Goal: Information Seeking & Learning: Find specific fact

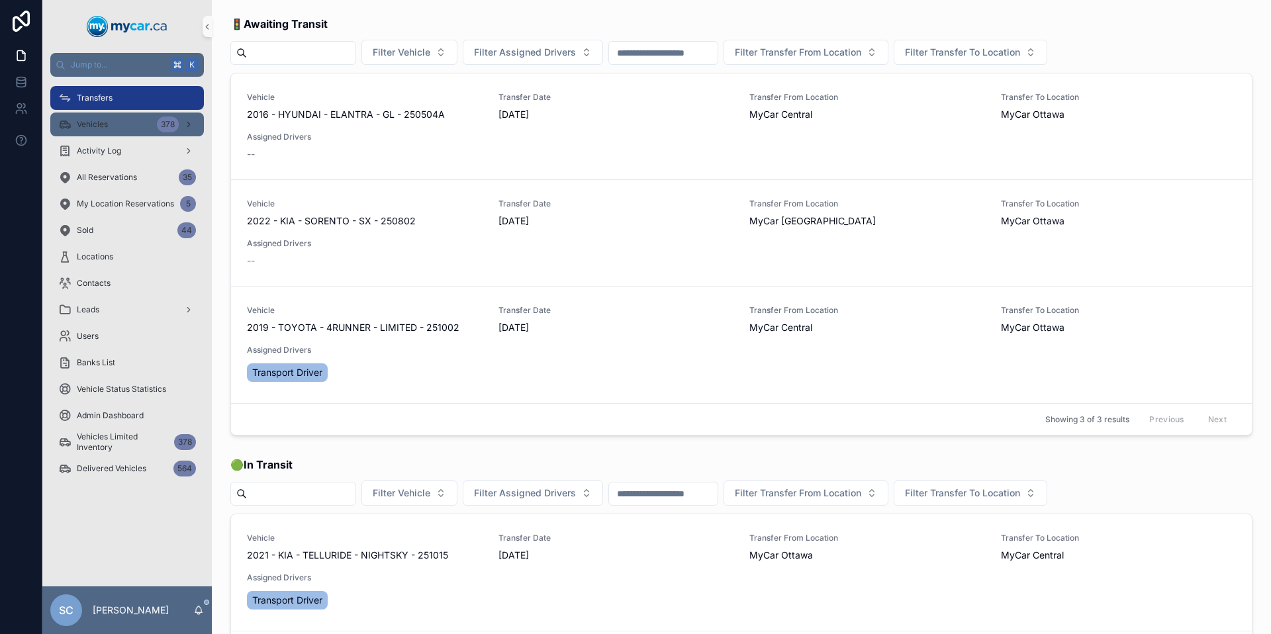
click at [115, 138] on div "Activity Log" at bounding box center [126, 151] width 169 height 26
click at [120, 126] on div "Vehicles 378" at bounding box center [127, 124] width 138 height 21
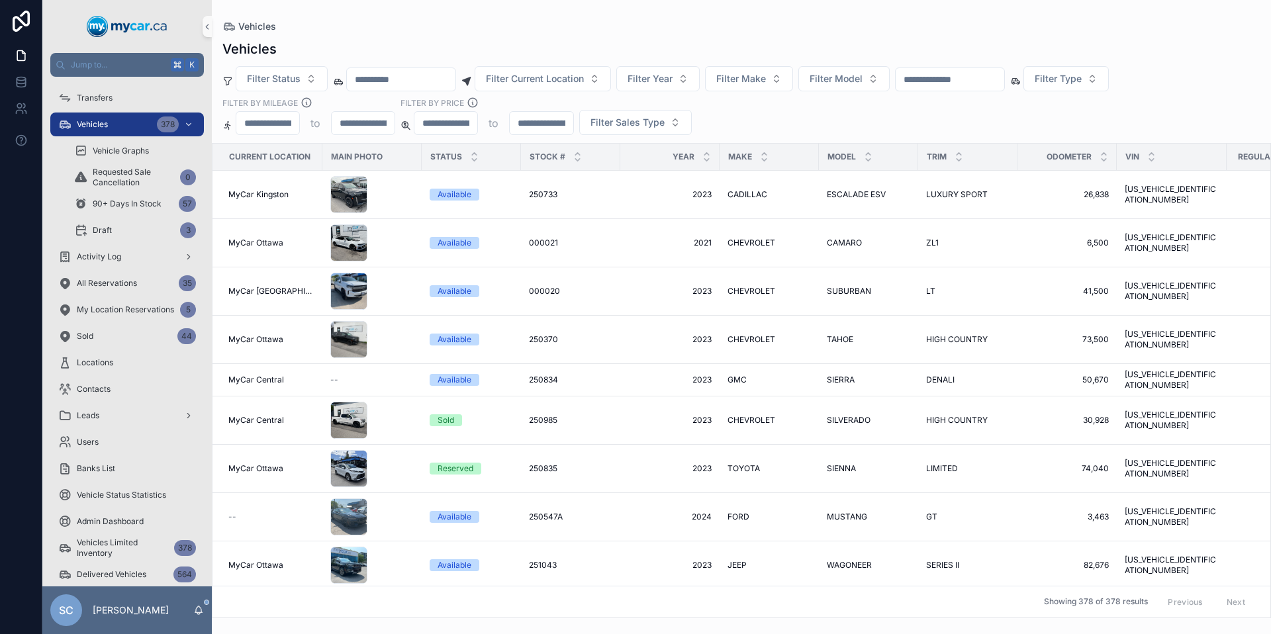
click at [544, 125] on input "scrollable content" at bounding box center [541, 123] width 63 height 19
click at [461, 130] on input "scrollable content" at bounding box center [445, 123] width 63 height 19
click at [305, 83] on button "Filter Status" at bounding box center [282, 78] width 92 height 25
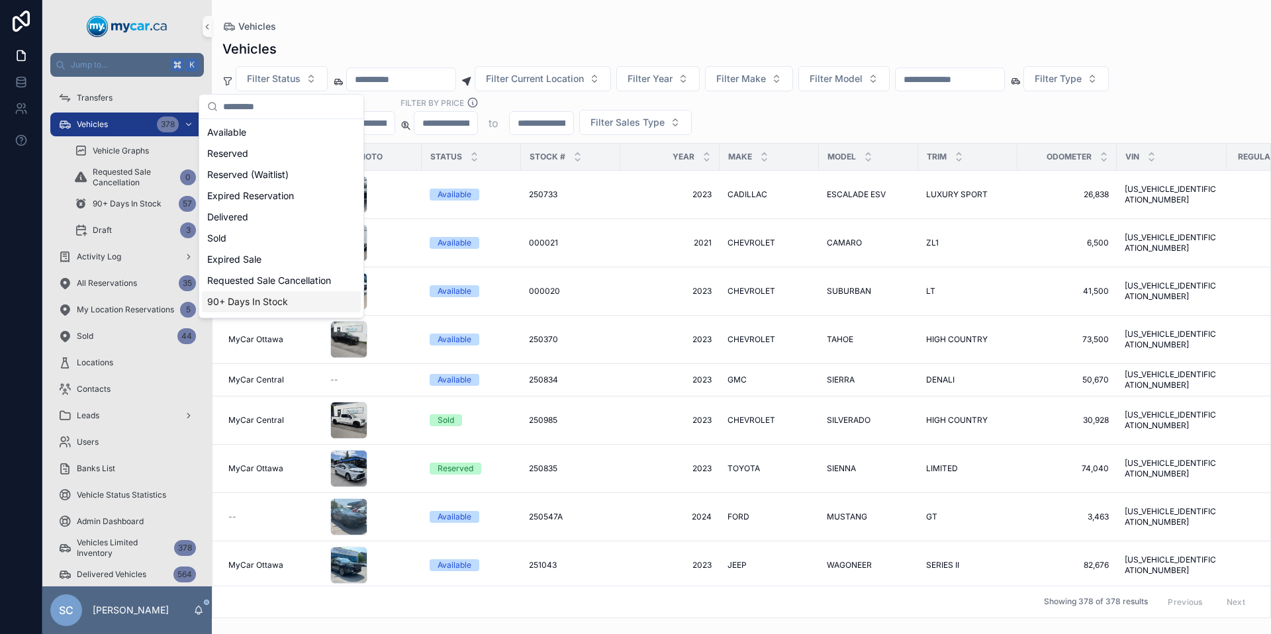
click at [292, 308] on div "90+ Days In Stock" at bounding box center [281, 301] width 159 height 21
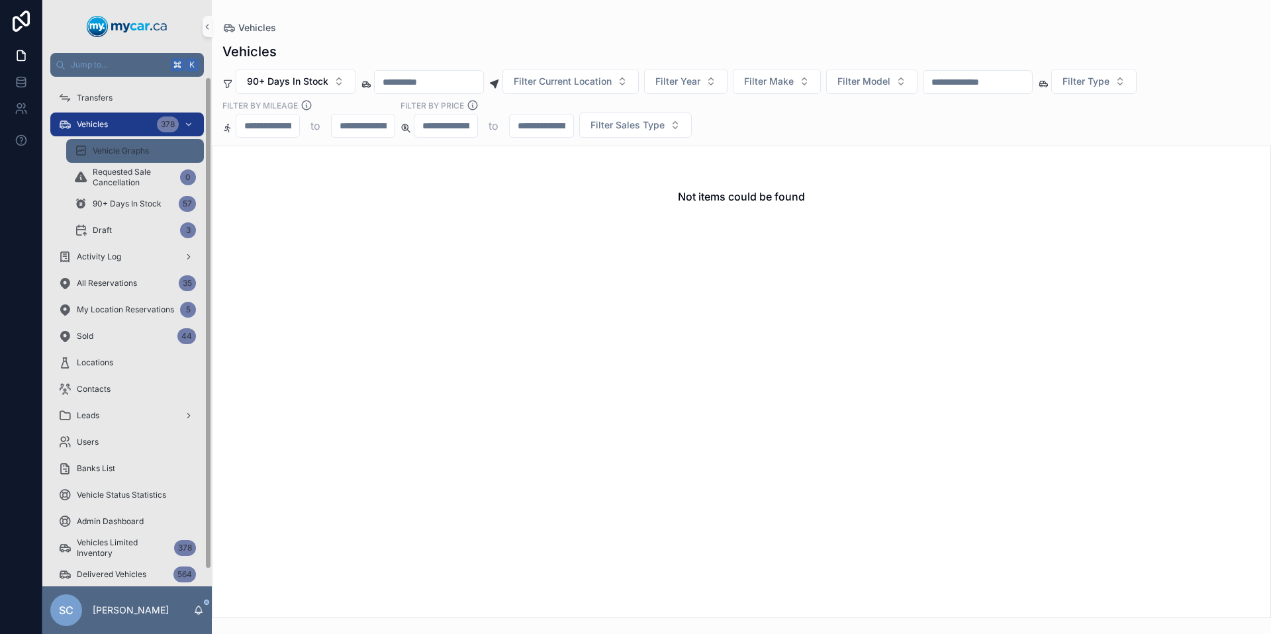
click at [154, 156] on div "Vehicle Graphs" at bounding box center [135, 150] width 122 height 21
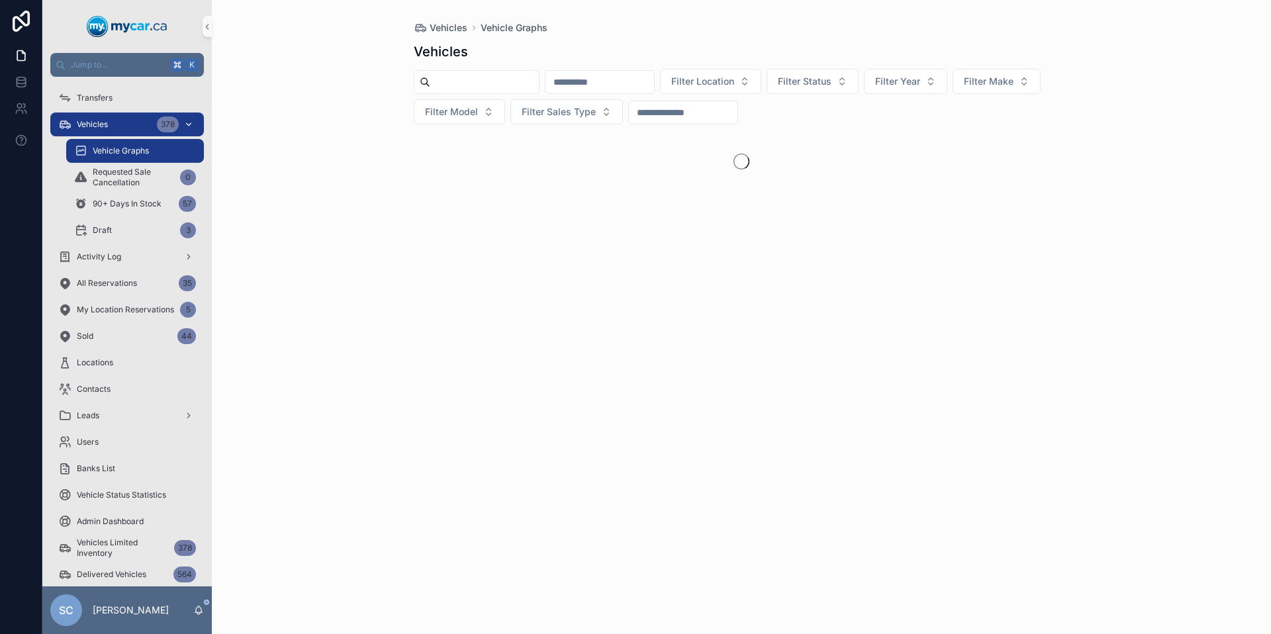
click at [111, 120] on div "Vehicles 378" at bounding box center [127, 124] width 138 height 21
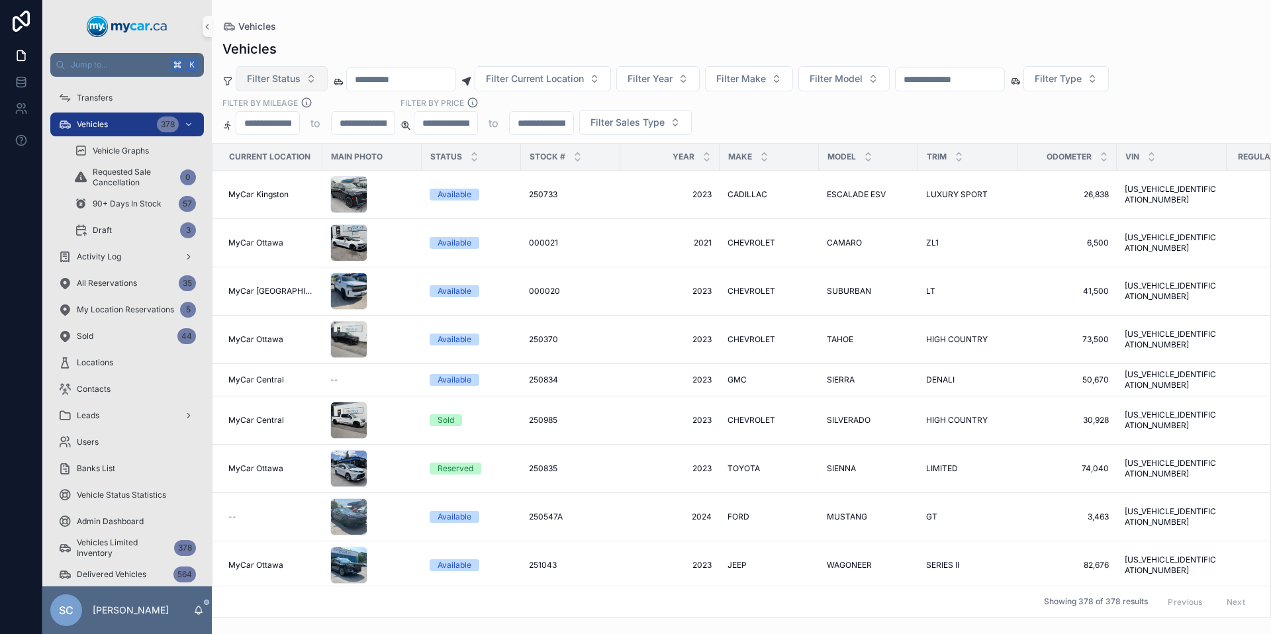
click at [316, 79] on button "Filter Status" at bounding box center [282, 78] width 92 height 25
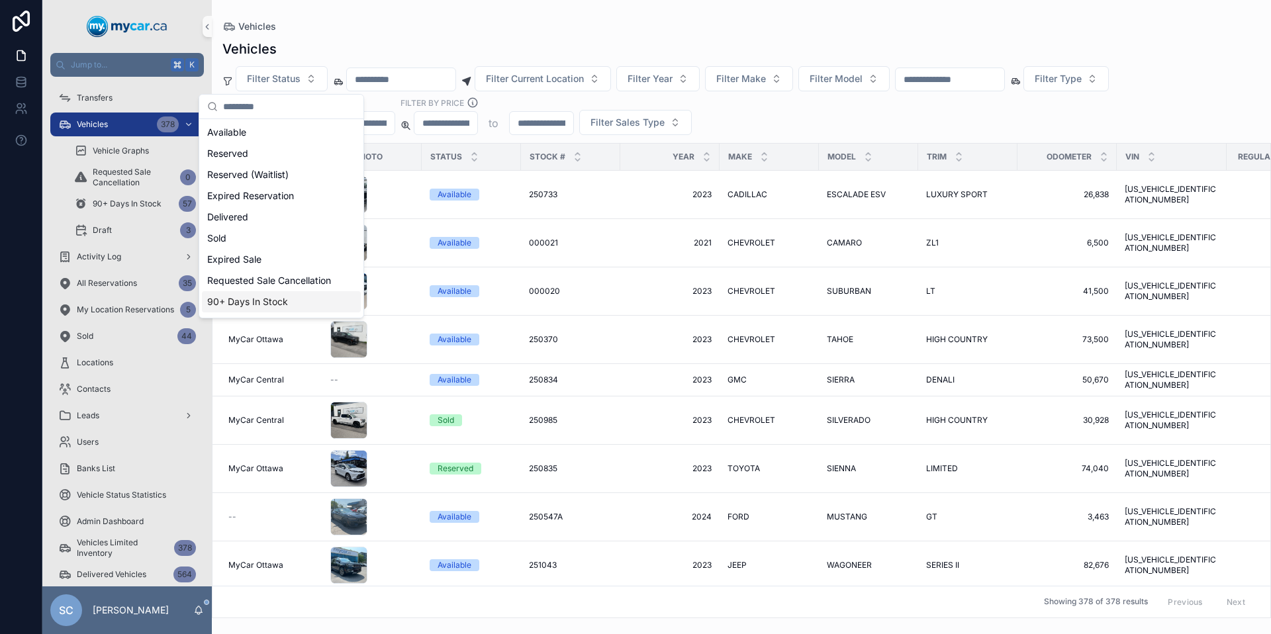
click at [262, 301] on div "90+ Days In Stock" at bounding box center [281, 301] width 159 height 21
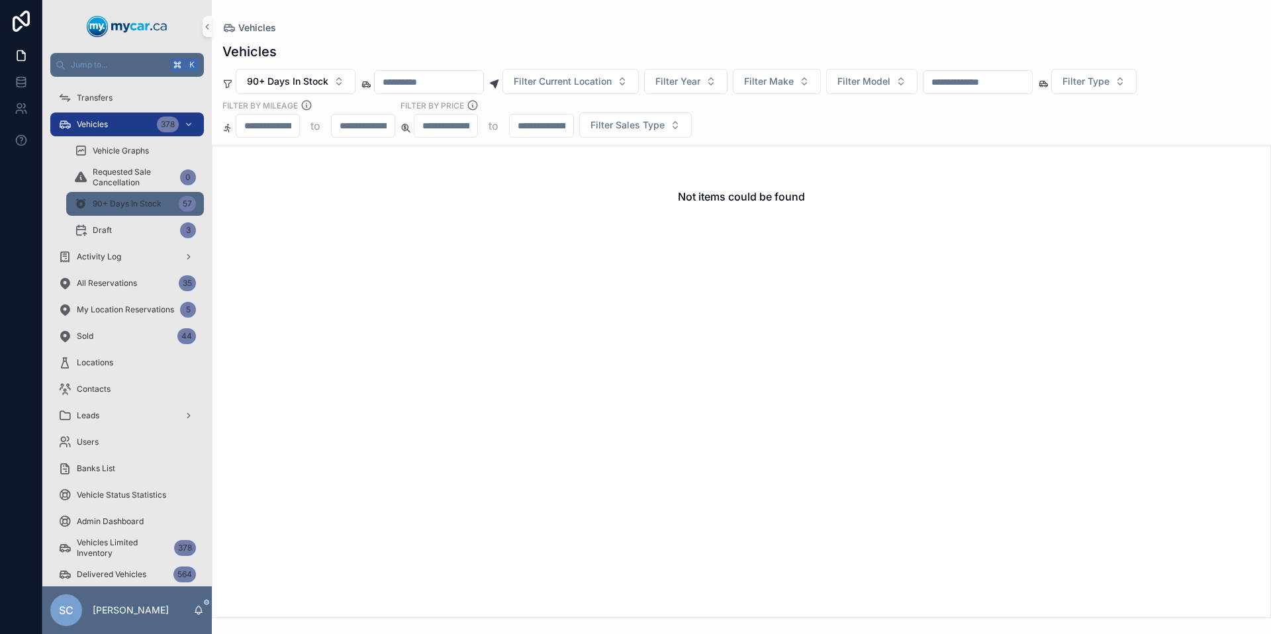
click at [101, 207] on span "90+ Days In Stock" at bounding box center [127, 204] width 69 height 11
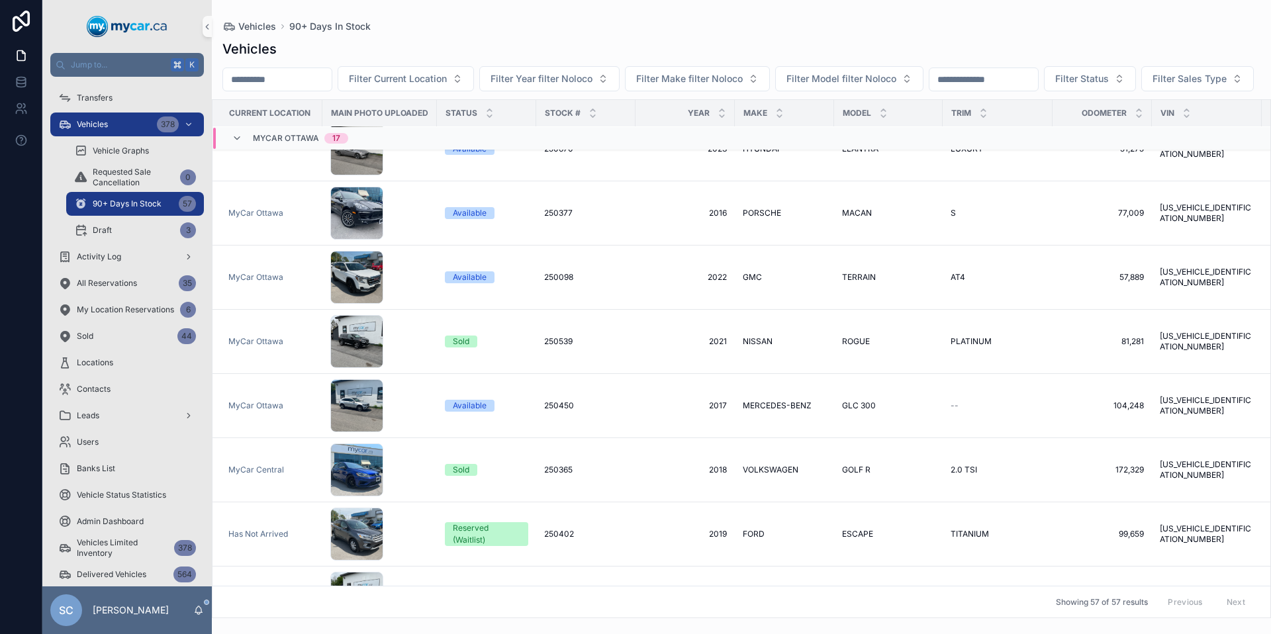
scroll to position [3123, 0]
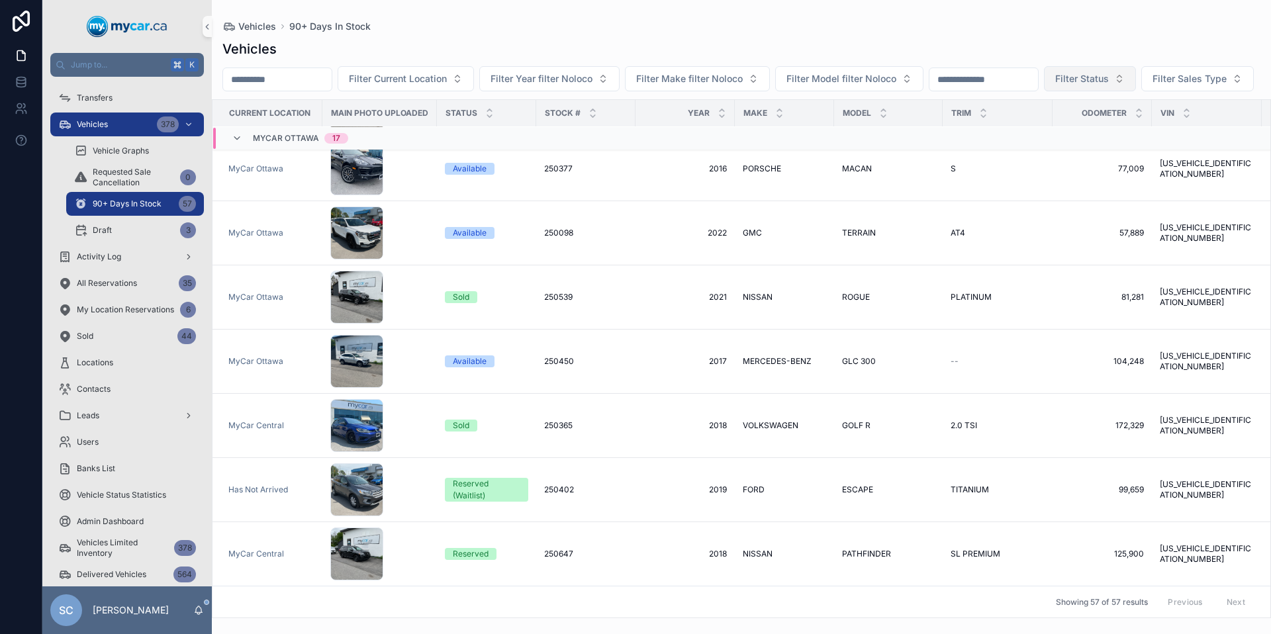
click at [1109, 77] on span "Filter Status" at bounding box center [1082, 78] width 54 height 13
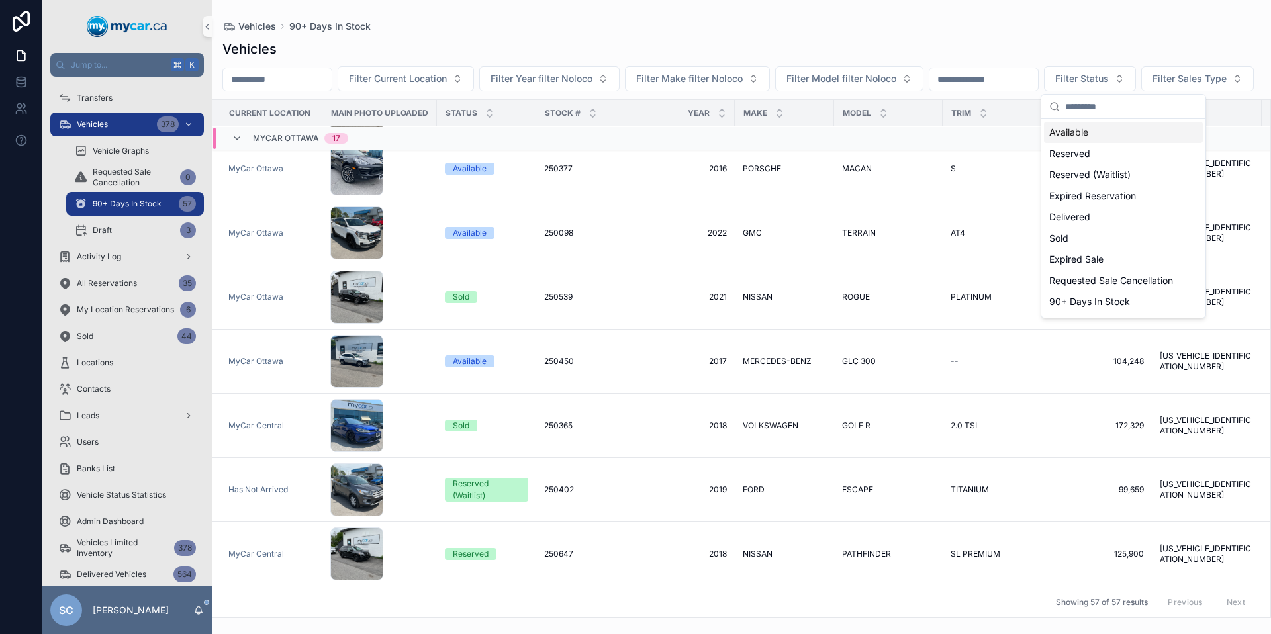
click at [1082, 132] on div "Available" at bounding box center [1123, 132] width 159 height 21
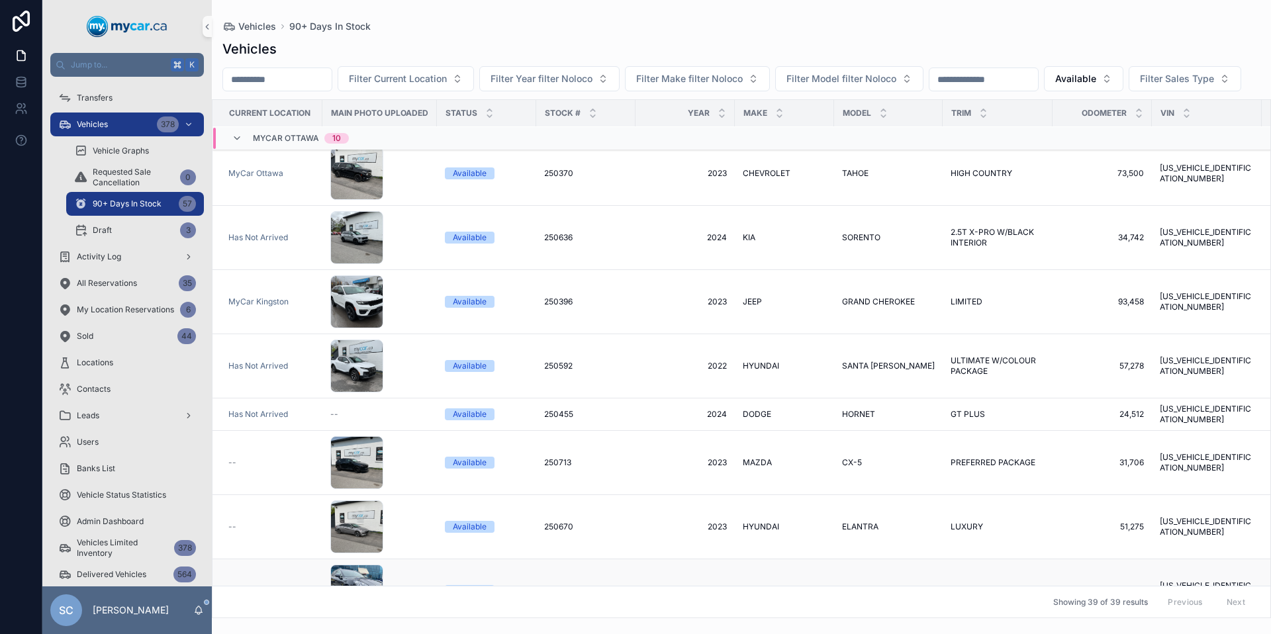
scroll to position [1856, 0]
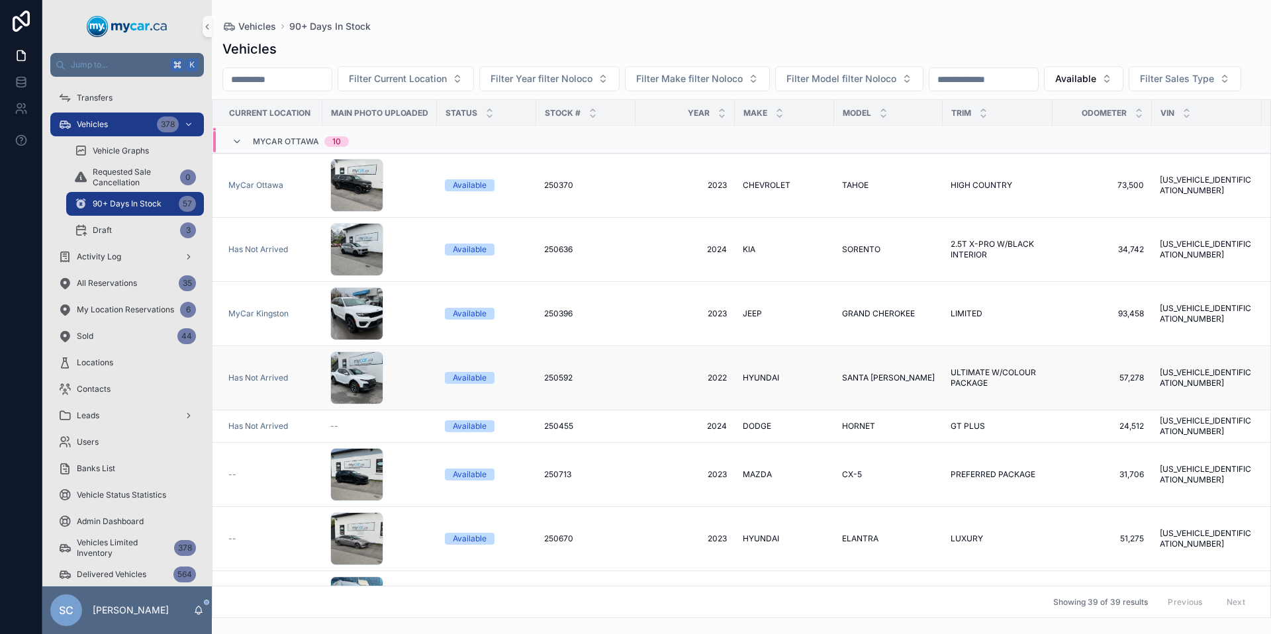
click at [529, 404] on td "Available" at bounding box center [486, 378] width 99 height 64
click at [544, 383] on span "250592" at bounding box center [558, 378] width 28 height 11
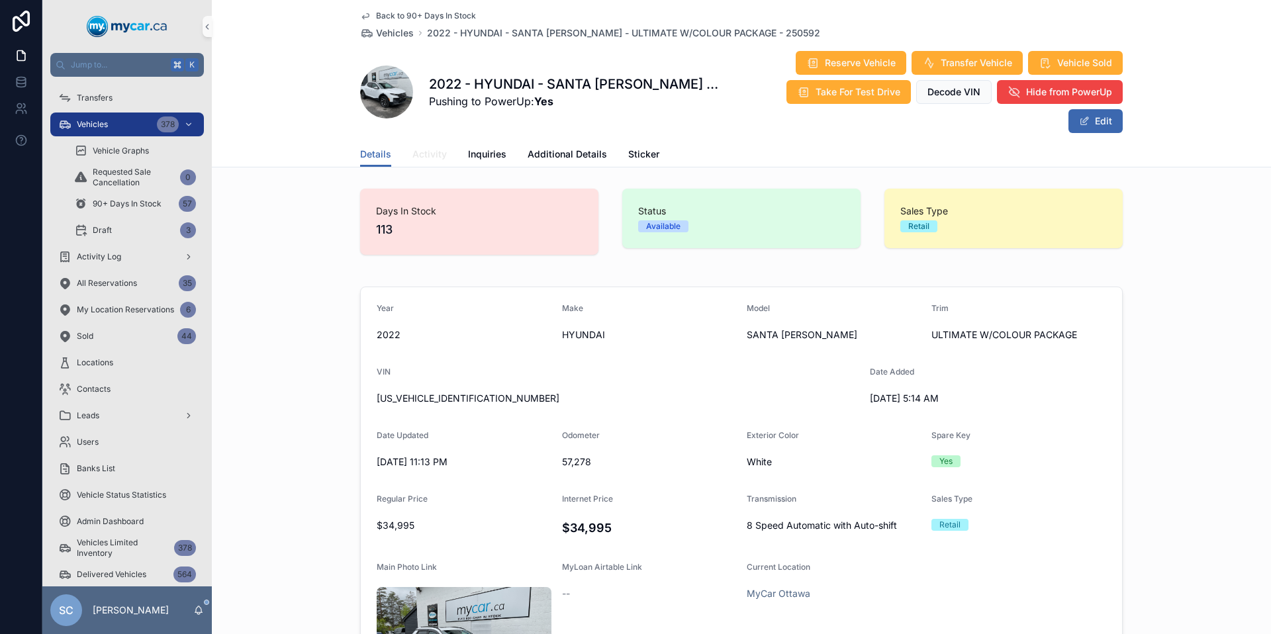
click at [428, 148] on span "Activity" at bounding box center [429, 154] width 34 height 13
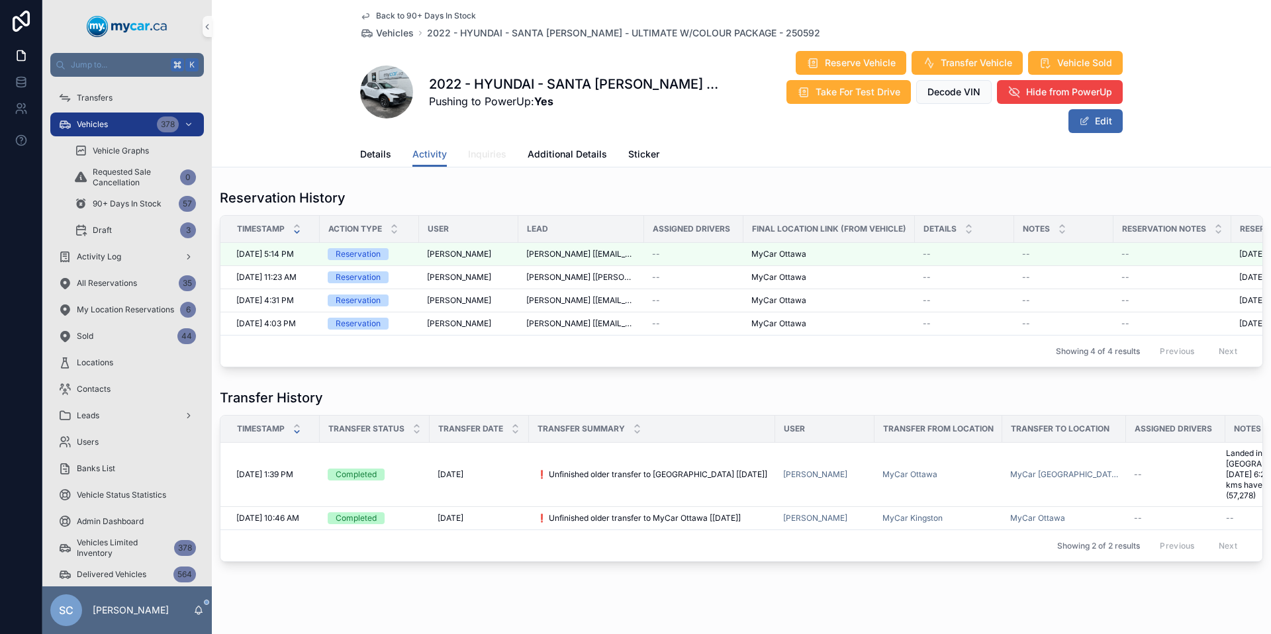
click at [477, 148] on span "Inquiries" at bounding box center [487, 154] width 38 height 13
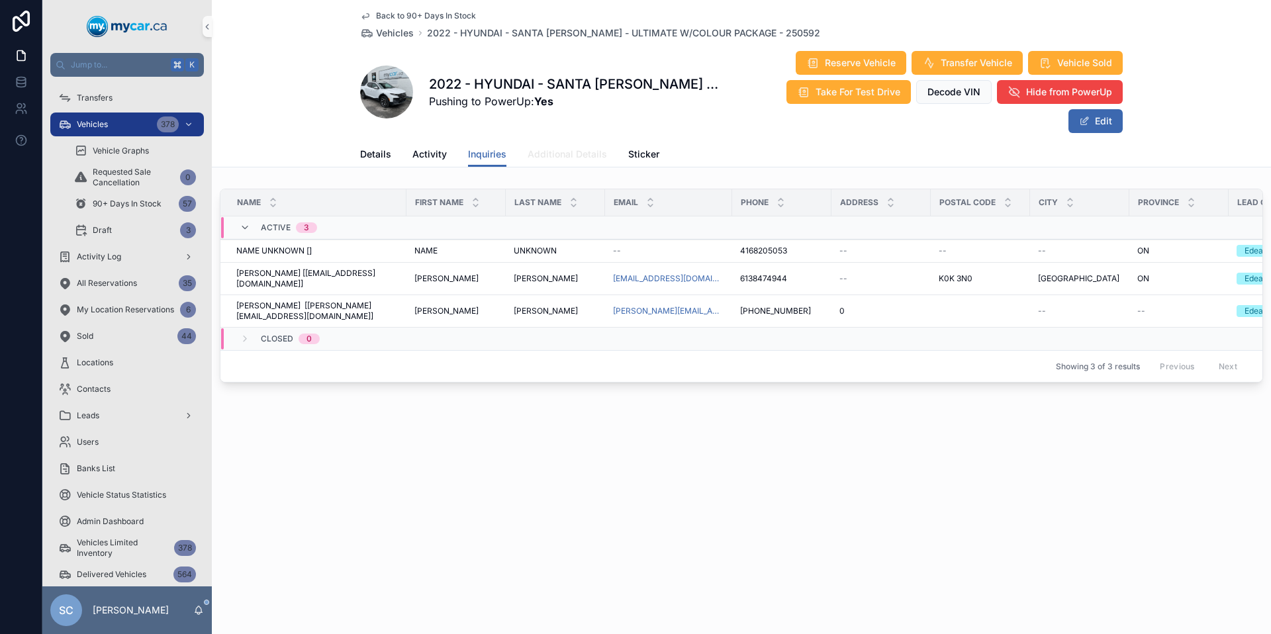
click at [569, 148] on span "Additional Details" at bounding box center [567, 154] width 79 height 13
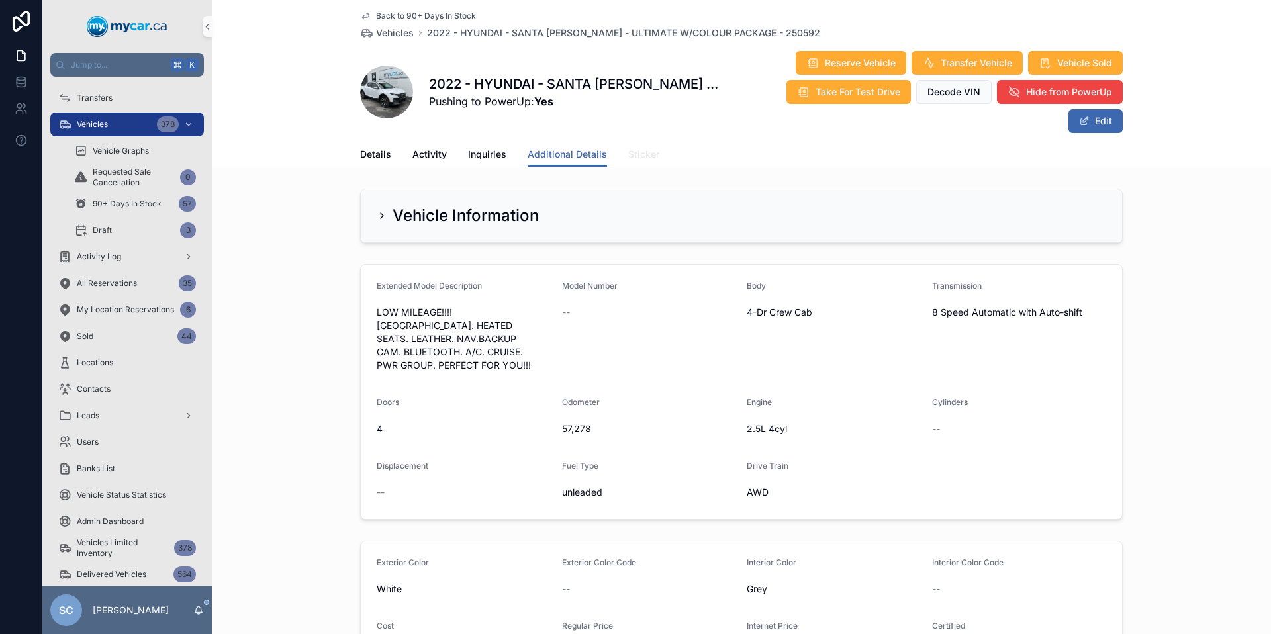
click at [636, 148] on span "Sticker" at bounding box center [643, 154] width 31 height 13
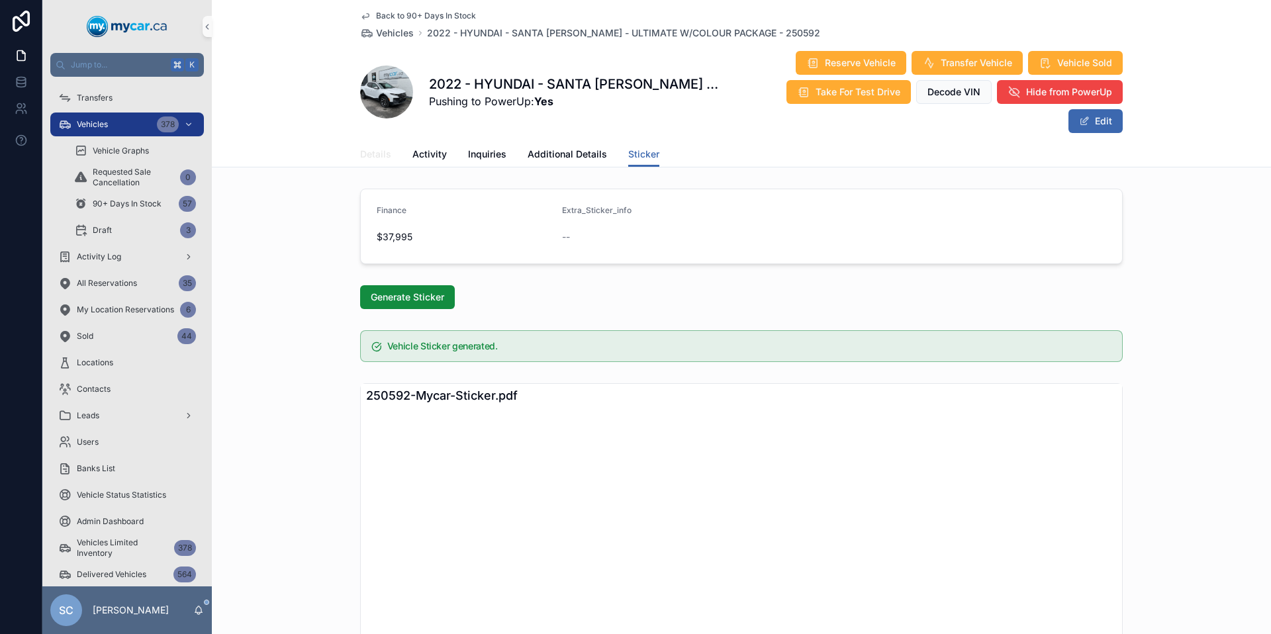
click at [373, 148] on span "Details" at bounding box center [375, 154] width 31 height 13
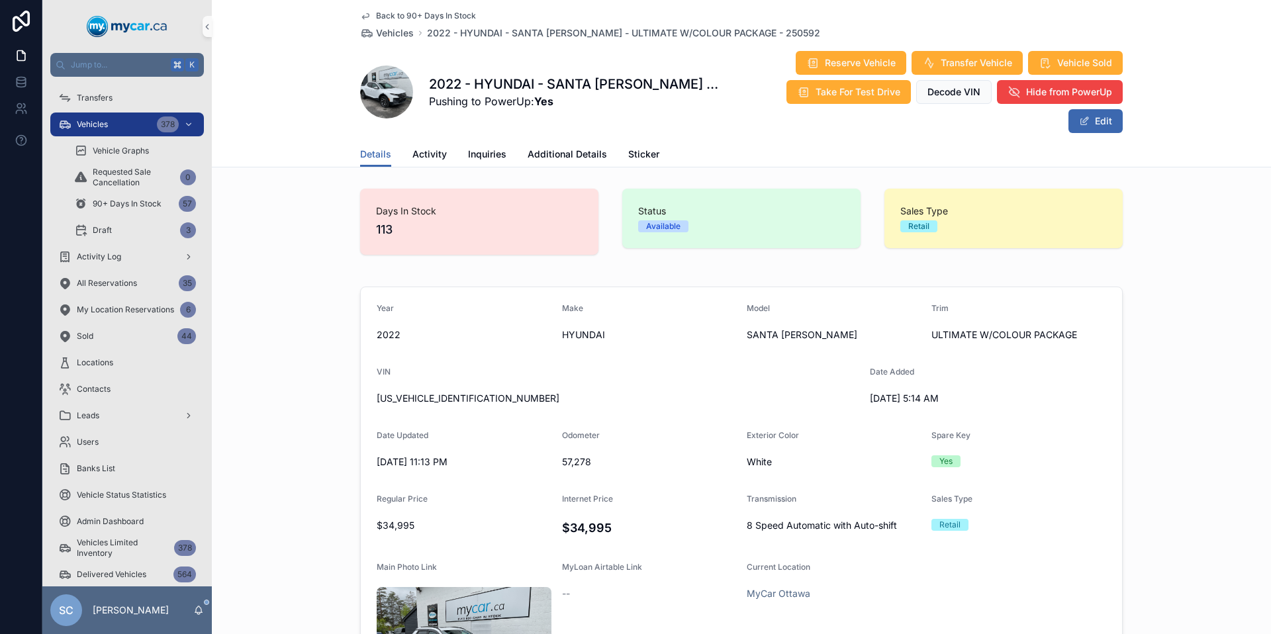
click at [379, 13] on span "Back to 90+ Days In Stock" at bounding box center [426, 16] width 100 height 11
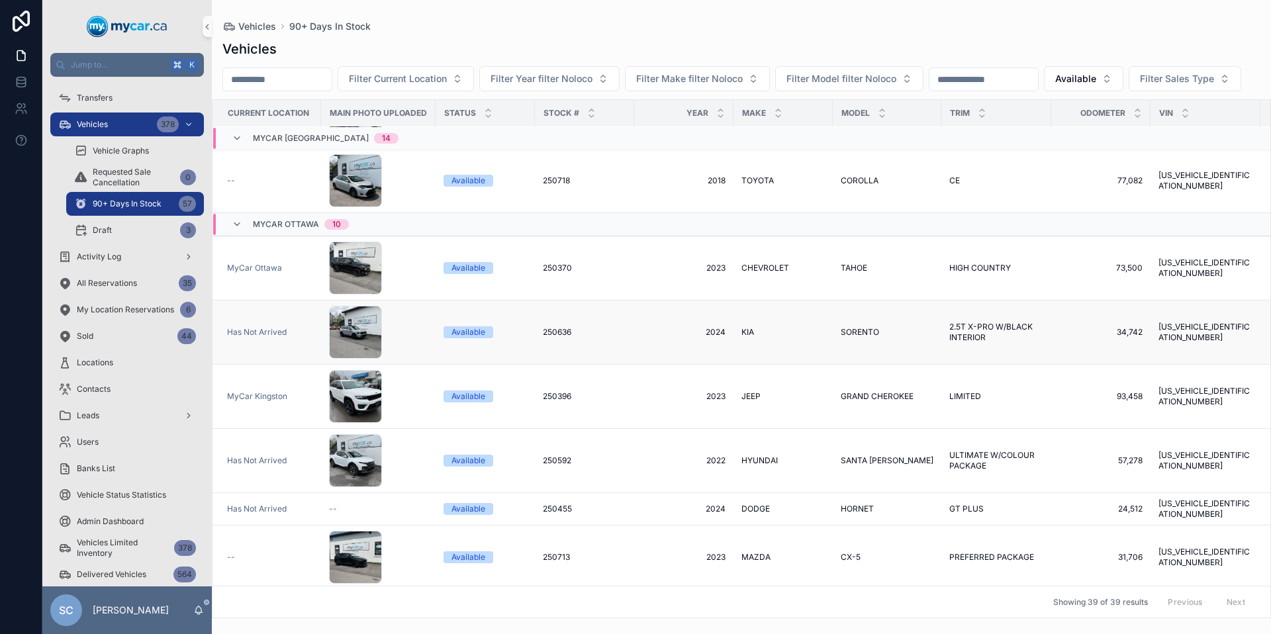
scroll to position [1770, 1]
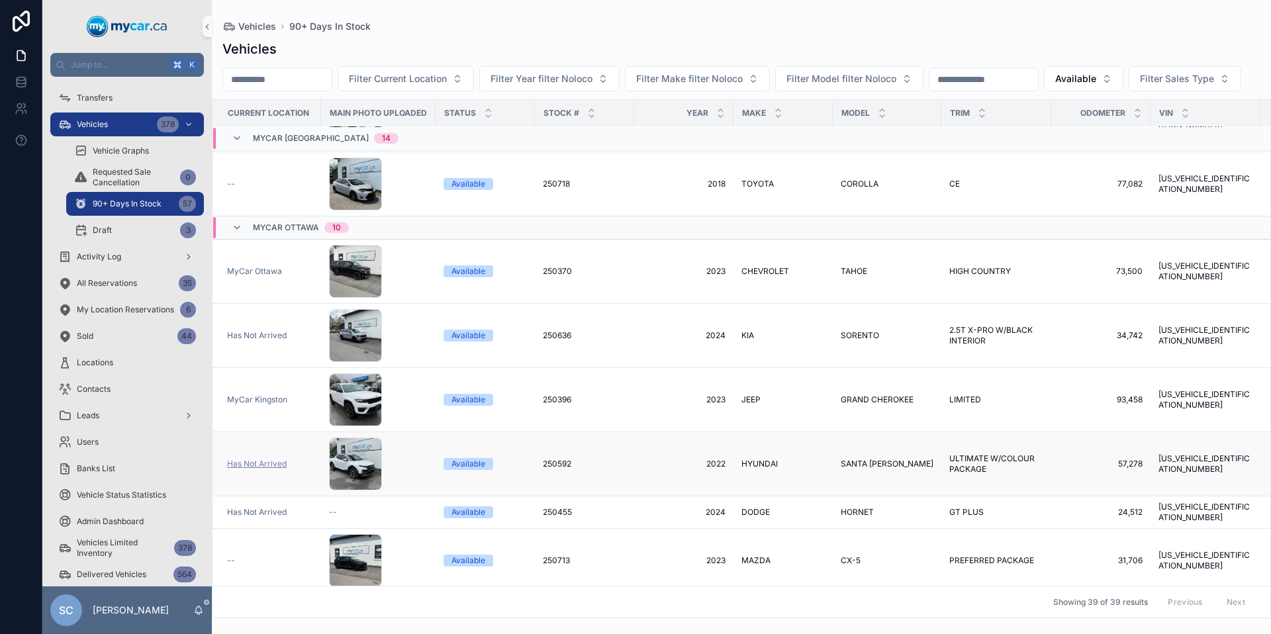
click at [255, 469] on span "Has Not Arrived" at bounding box center [257, 464] width 60 height 11
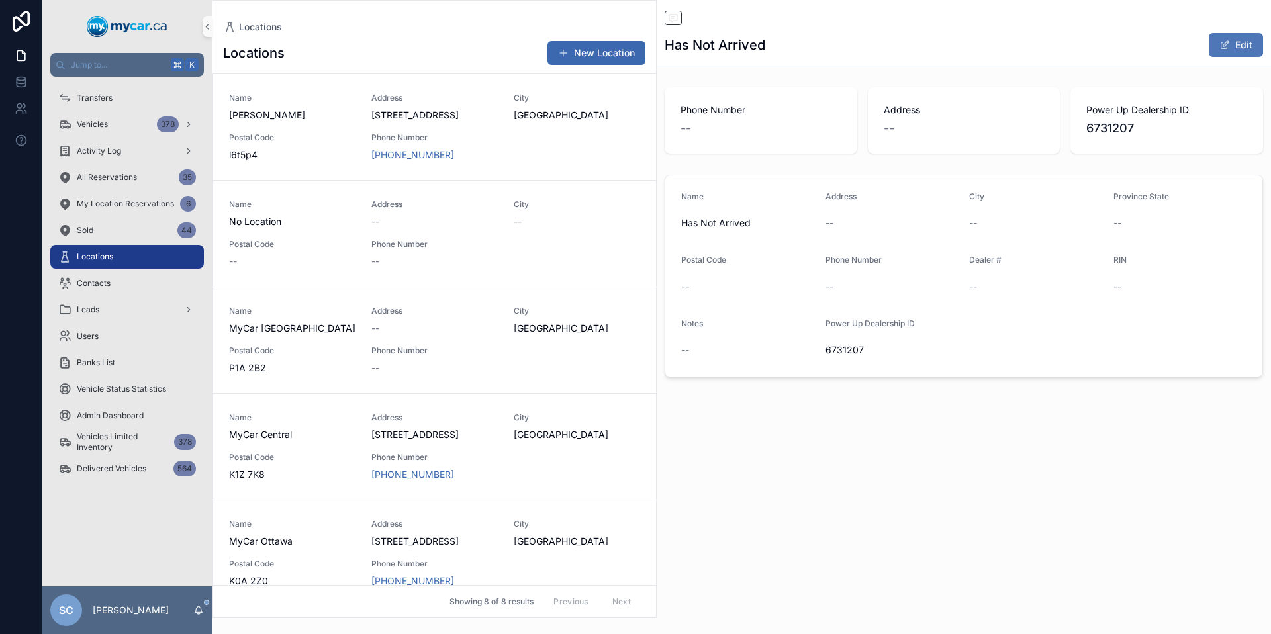
click at [1242, 51] on button "Edit" at bounding box center [1236, 45] width 54 height 24
click at [773, 229] on input "**********" at bounding box center [748, 224] width 132 height 19
drag, startPoint x: 779, startPoint y: 226, endPoint x: 650, endPoint y: 222, distance: 128.5
click at [650, 222] on div "**********" at bounding box center [741, 317] width 1059 height 634
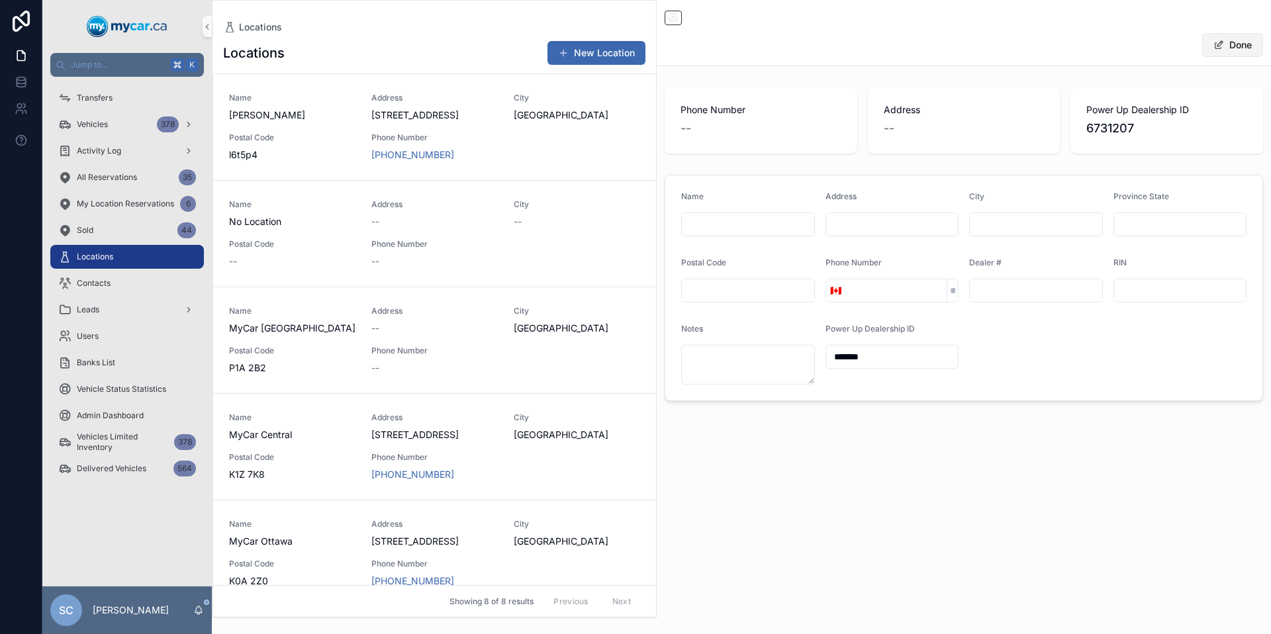
click at [1224, 49] on button "Done" at bounding box center [1232, 45] width 61 height 24
click at [105, 123] on span "Vehicles" at bounding box center [92, 124] width 31 height 11
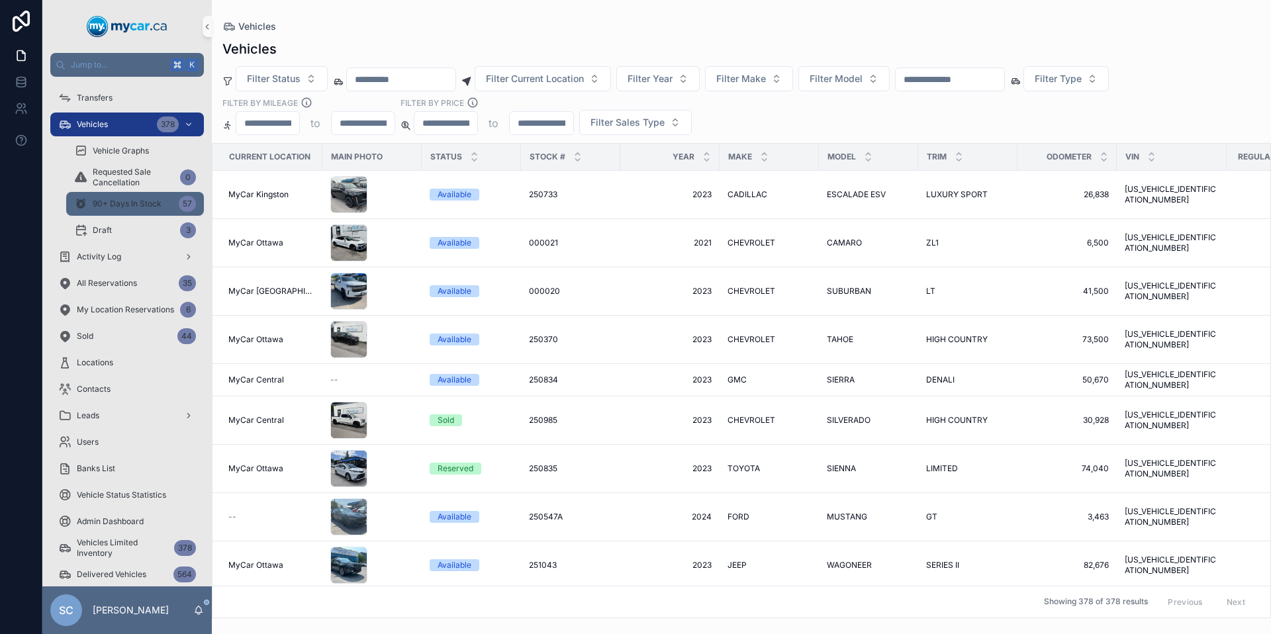
click at [154, 199] on span "90+ Days In Stock" at bounding box center [127, 204] width 69 height 11
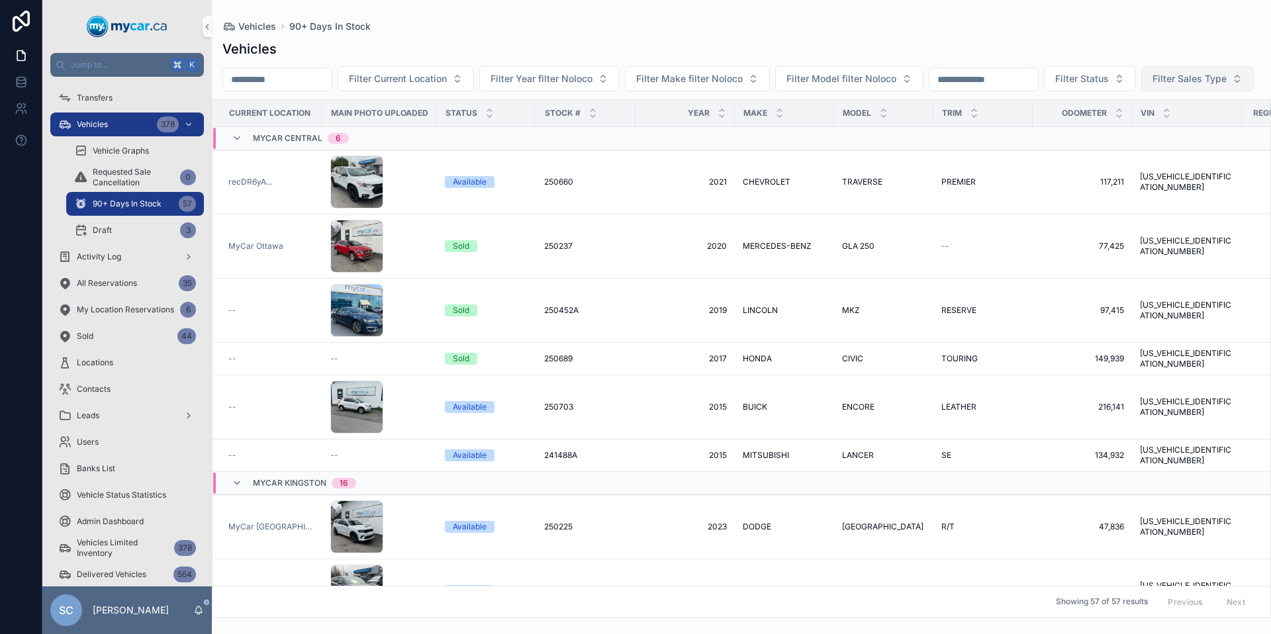
click at [1141, 91] on button "Filter Sales Type" at bounding box center [1197, 78] width 113 height 25
click at [480, 91] on div "Filter Current Location Filter Year filter Noloco Filter Make filter Noloco Fil…" at bounding box center [741, 78] width 1059 height 25
click at [1136, 82] on button "Filter Status" at bounding box center [1090, 78] width 92 height 25
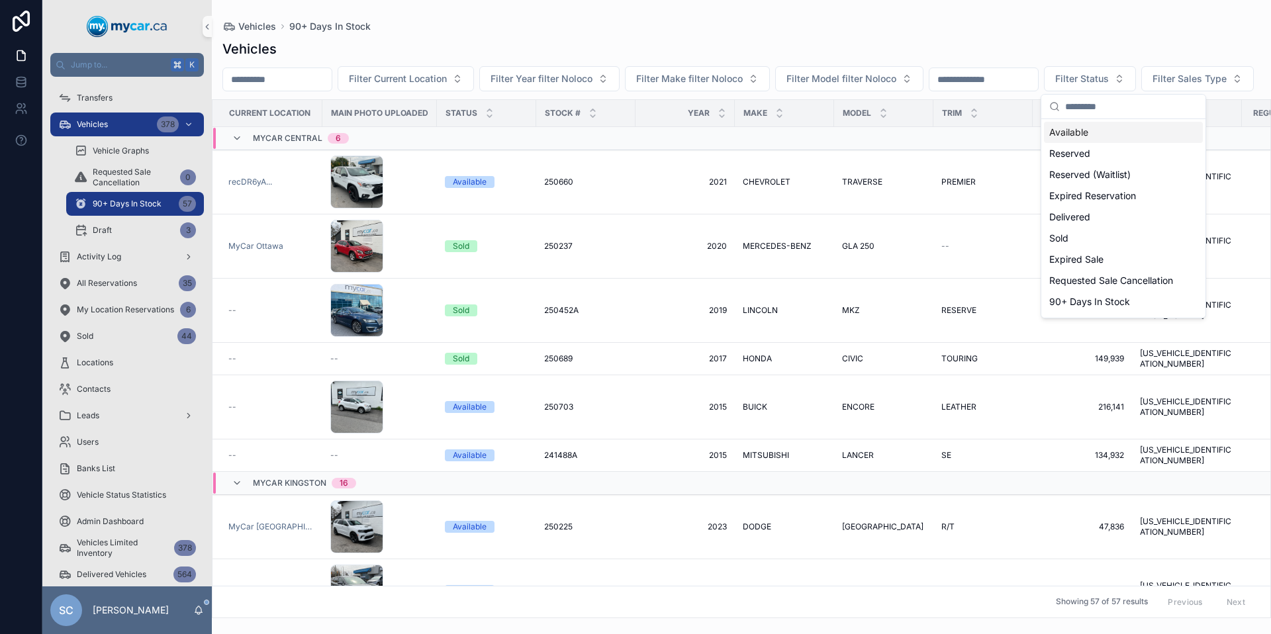
click at [1089, 133] on div "Available" at bounding box center [1123, 132] width 159 height 21
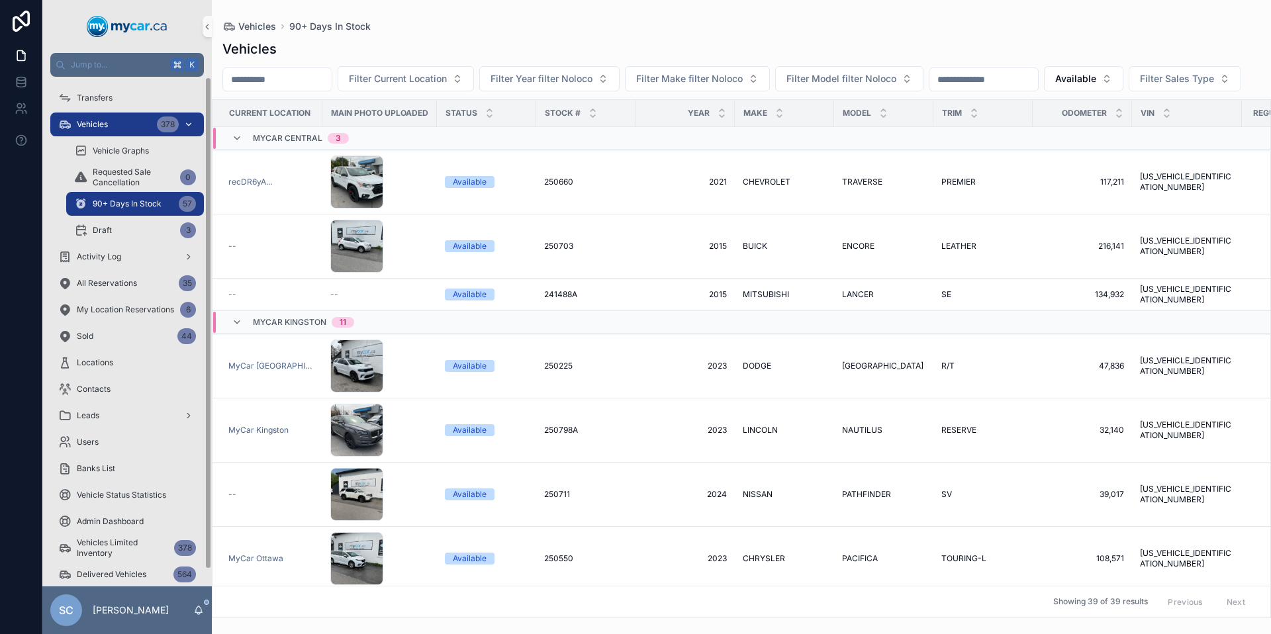
click at [93, 130] on div "Vehicles 378" at bounding box center [127, 124] width 138 height 21
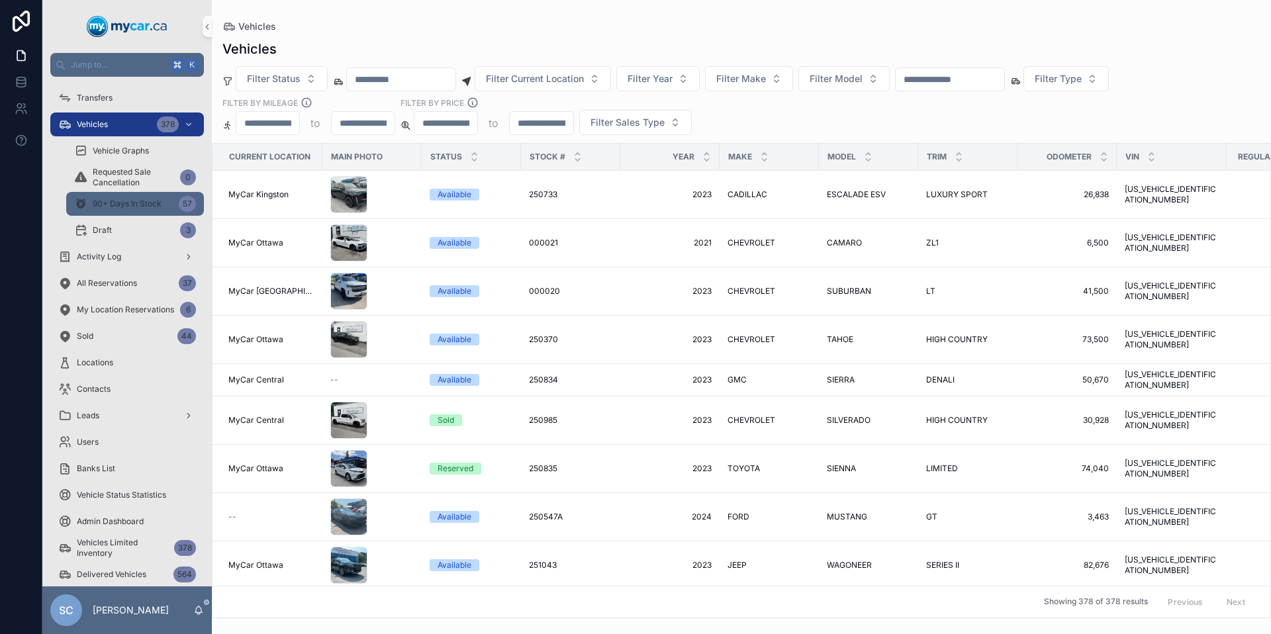
click at [103, 200] on span "90+ Days In Stock" at bounding box center [127, 204] width 69 height 11
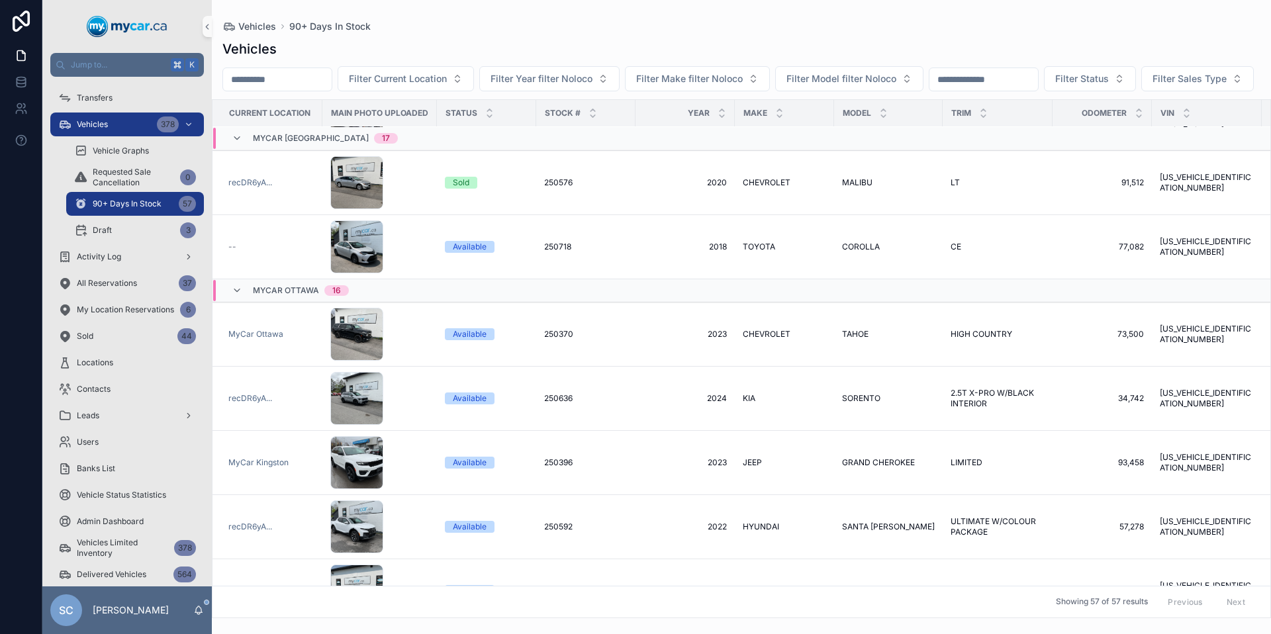
scroll to position [2308, 0]
click at [990, 339] on span "HIGH COUNTRY" at bounding box center [982, 333] width 62 height 11
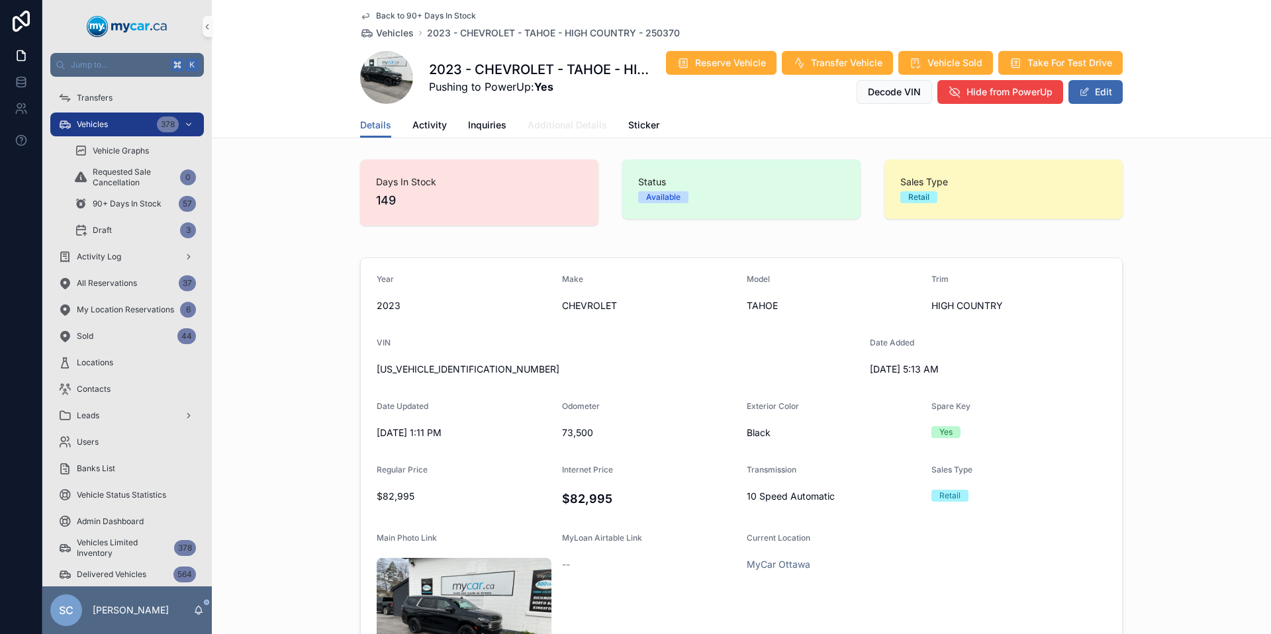
click at [555, 121] on span "Additional Details" at bounding box center [567, 124] width 79 height 13
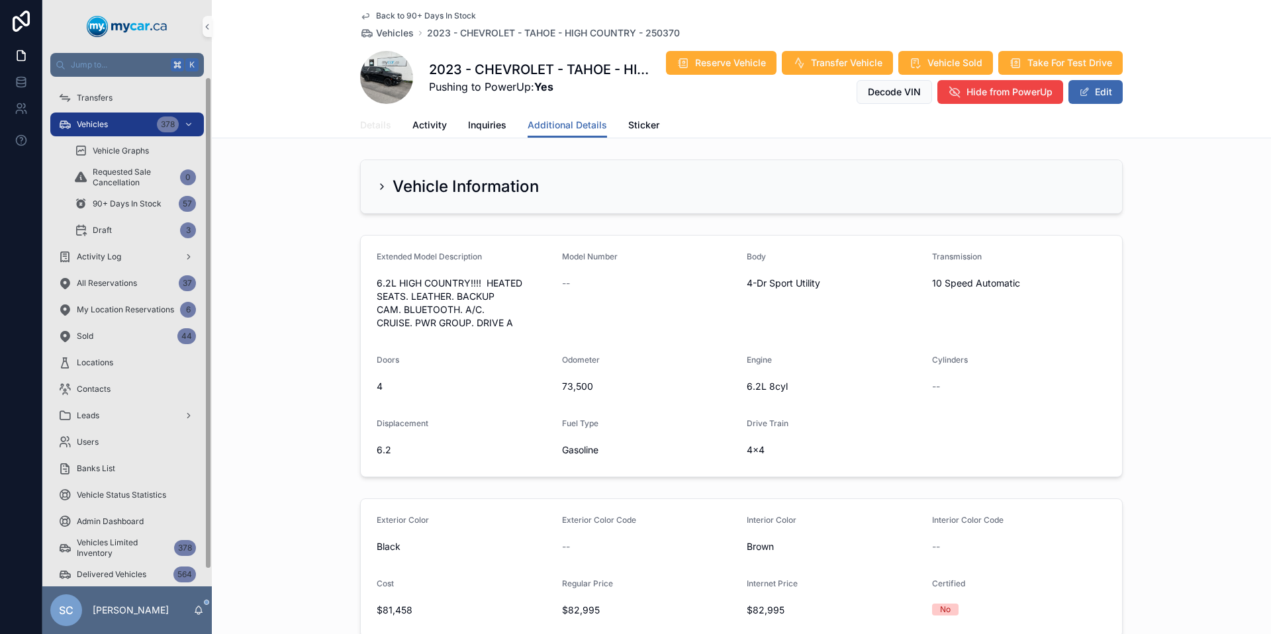
click at [369, 122] on span "Details" at bounding box center [375, 124] width 31 height 13
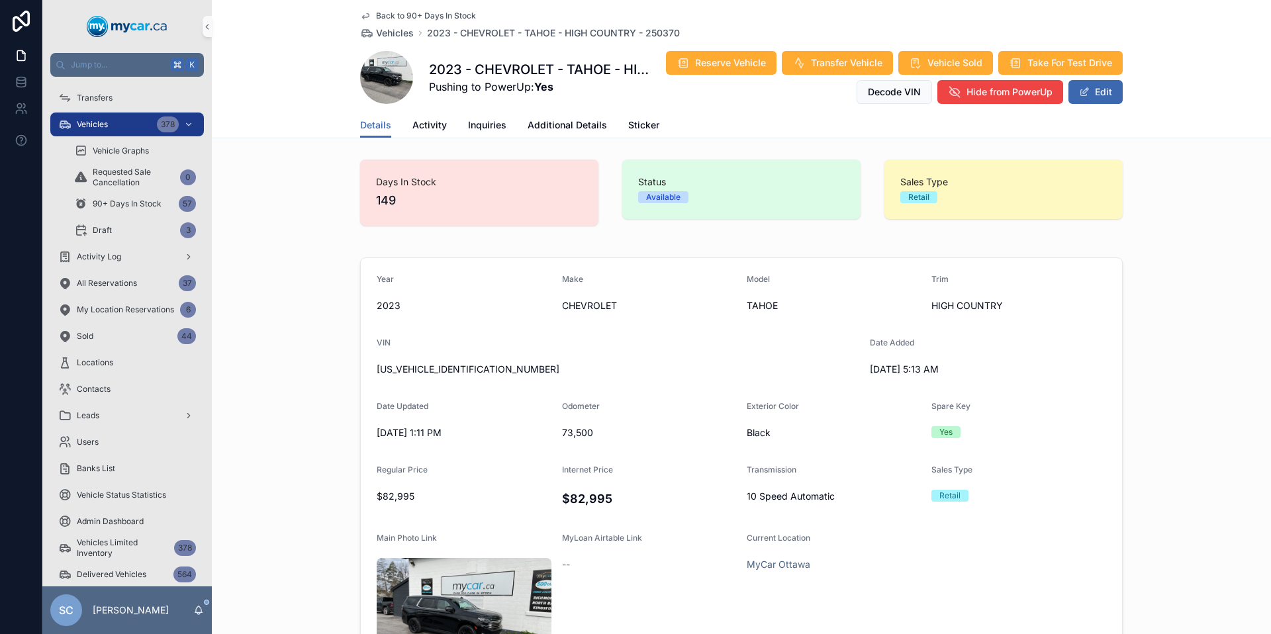
click at [449, 371] on span "[US_VEHICLE_IDENTIFICATION_NUMBER]" at bounding box center [618, 369] width 483 height 13
copy span "[US_VEHICLE_IDENTIFICATION_NUMBER]"
click at [408, 369] on span "[US_VEHICLE_IDENTIFICATION_NUMBER]" at bounding box center [618, 369] width 483 height 13
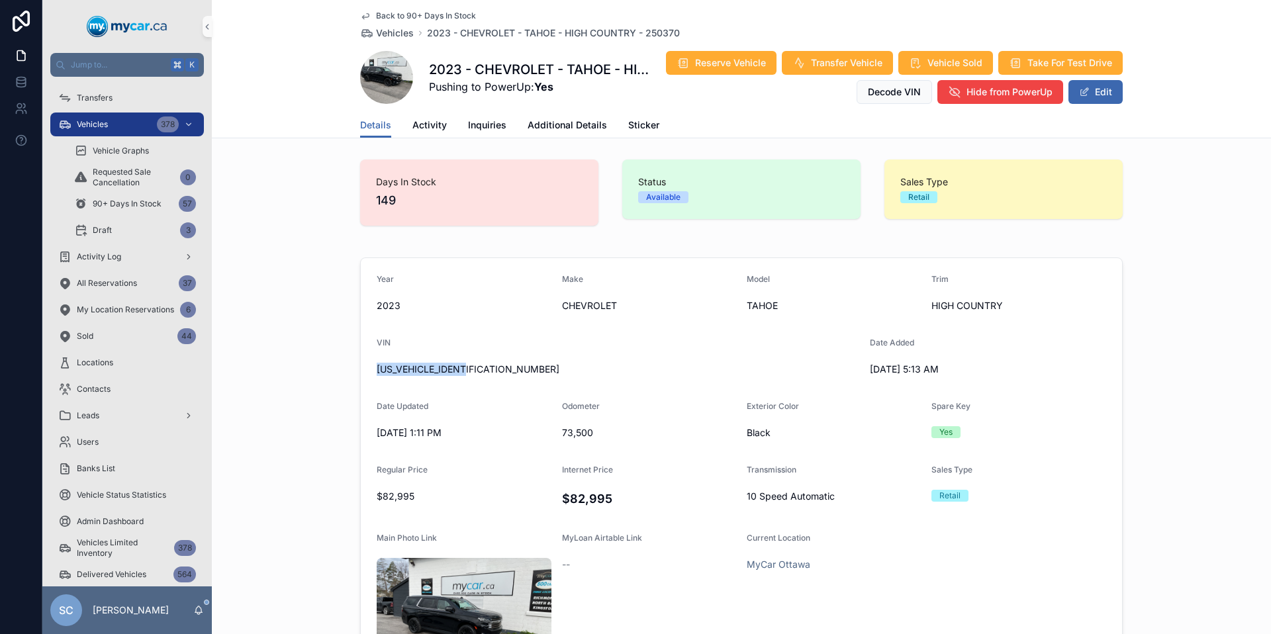
click at [408, 369] on span "[US_VEHICLE_IDENTIFICATION_NUMBER]" at bounding box center [618, 369] width 483 height 13
copy span "[US_VEHICLE_IDENTIFICATION_NUMBER]"
click at [99, 127] on span "Vehicles" at bounding box center [92, 124] width 31 height 11
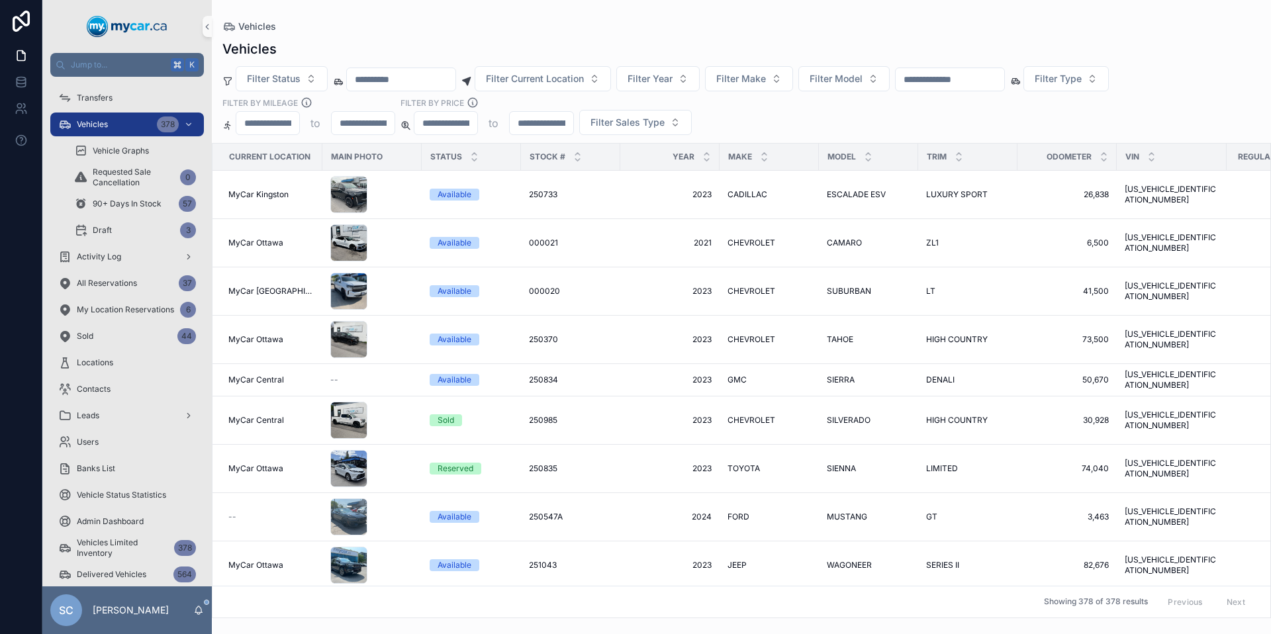
click at [947, 79] on input "scrollable content" at bounding box center [950, 79] width 109 height 19
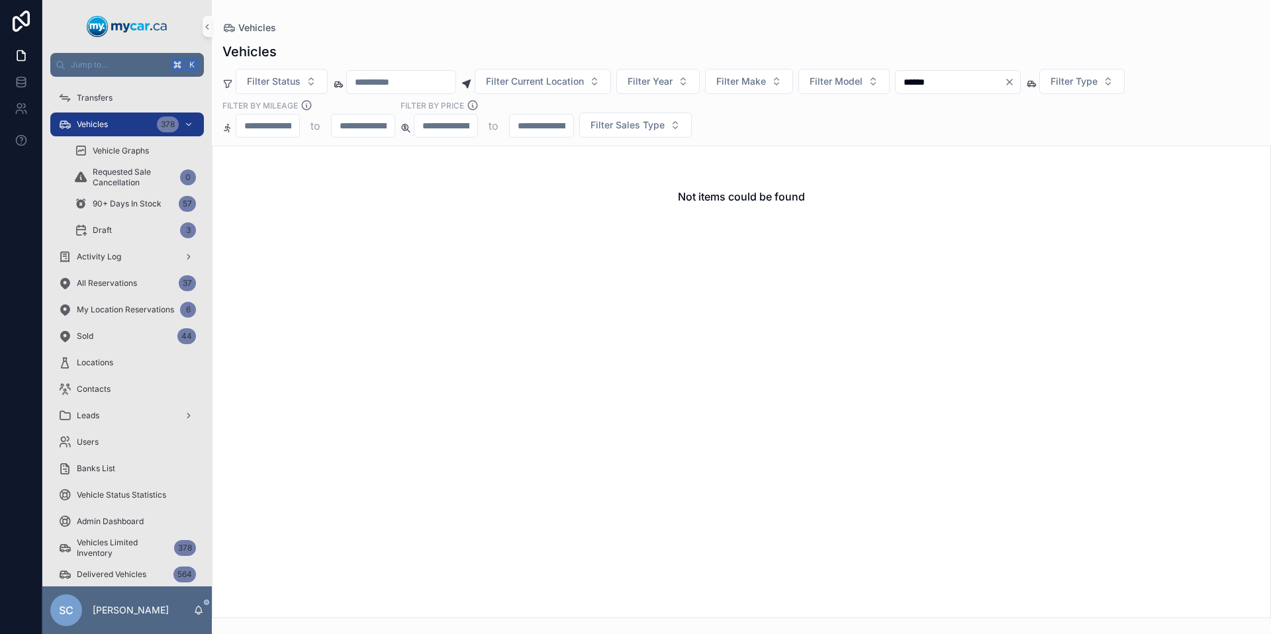
type input "******"
click at [1015, 85] on icon "Clear" at bounding box center [1009, 82] width 11 height 11
click at [1042, 85] on div "Filter Status Filter Current Location Filter Year Filter Make Filter Model Filt…" at bounding box center [741, 103] width 1059 height 69
